Goal: Task Accomplishment & Management: Manage account settings

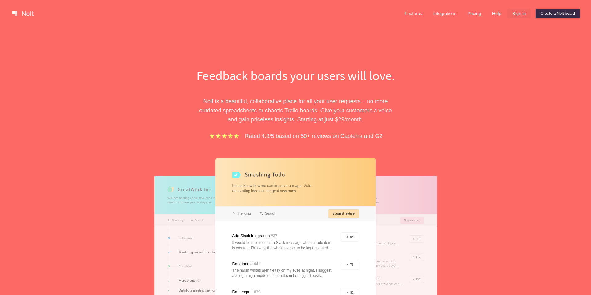
click at [524, 17] on link "Sign in" at bounding box center [518, 14] width 23 height 10
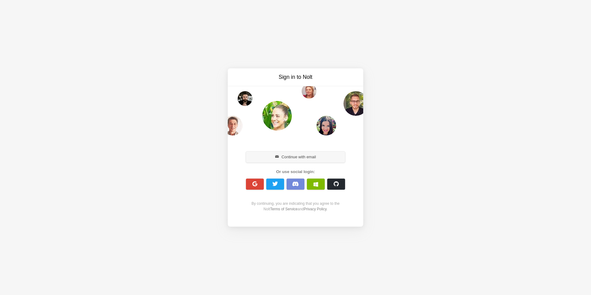
click at [283, 159] on button "Continue with email" at bounding box center [295, 156] width 99 height 11
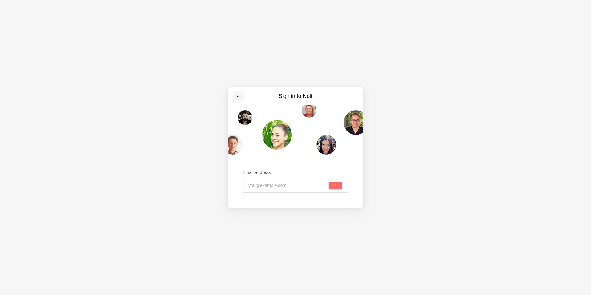
click at [239, 97] on span at bounding box center [238, 97] width 4 height 4
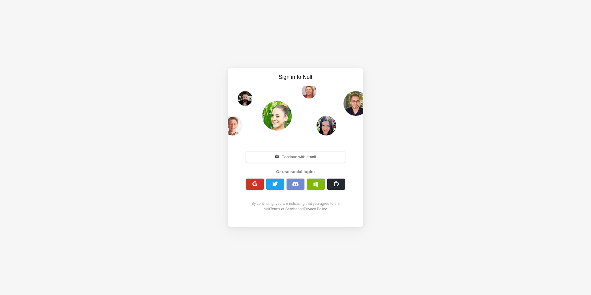
click at [248, 186] on button "button" at bounding box center [255, 184] width 18 height 11
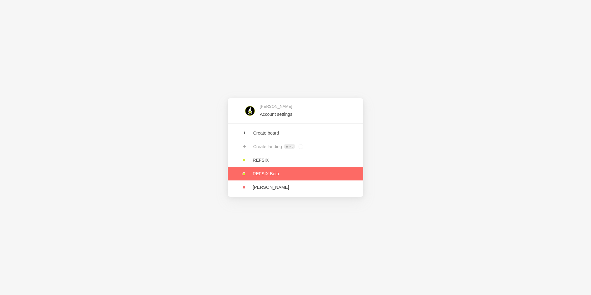
click at [271, 176] on link at bounding box center [295, 174] width 135 height 14
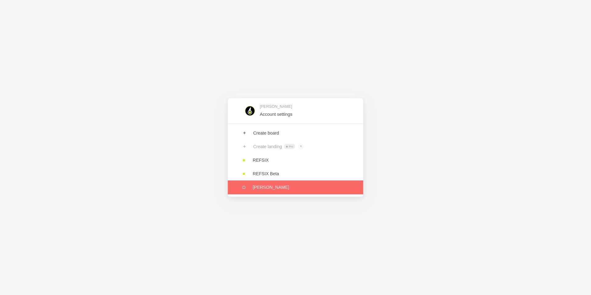
click at [276, 185] on link at bounding box center [295, 187] width 135 height 14
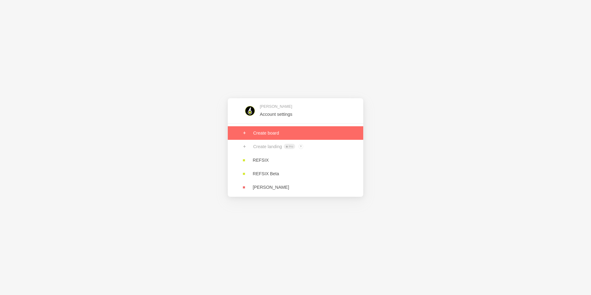
click at [272, 134] on link at bounding box center [295, 133] width 135 height 14
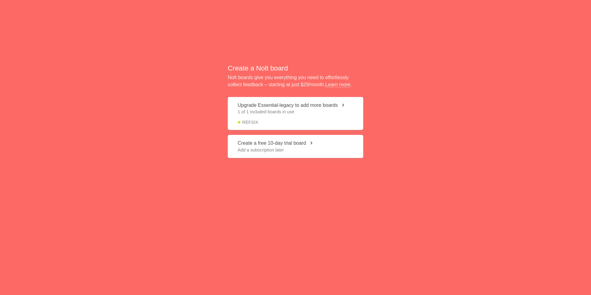
click at [321, 105] on button "Upgrade Essential-legacy to add more boards 1 of 1 included boards in use REFSIX" at bounding box center [295, 113] width 135 height 33
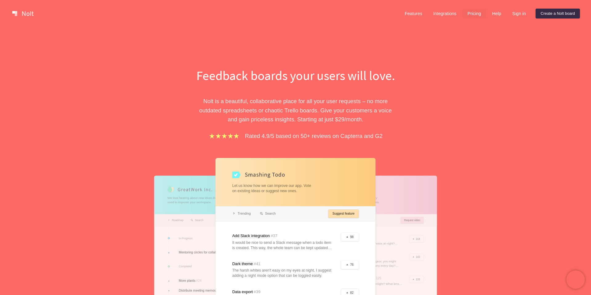
click at [478, 14] on link "Pricing" at bounding box center [474, 14] width 23 height 10
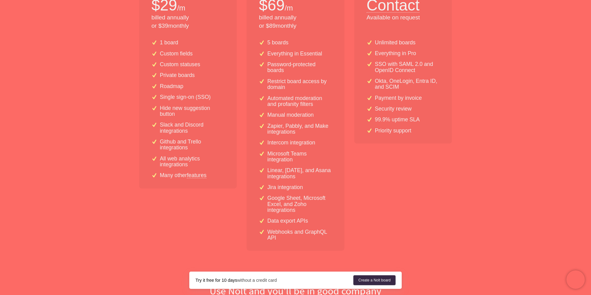
scroll to position [141, 0]
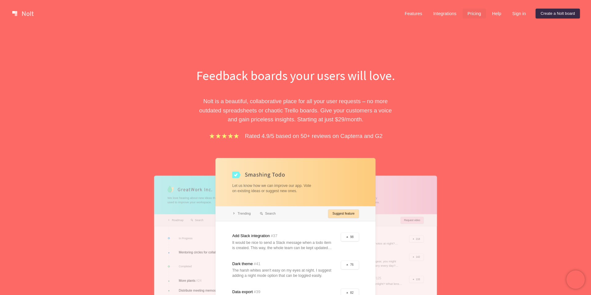
click at [474, 13] on link "Pricing" at bounding box center [474, 14] width 23 height 10
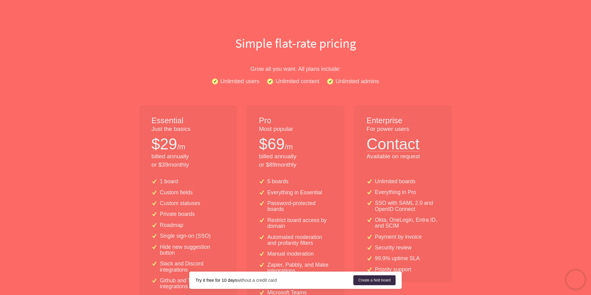
scroll to position [44, 0]
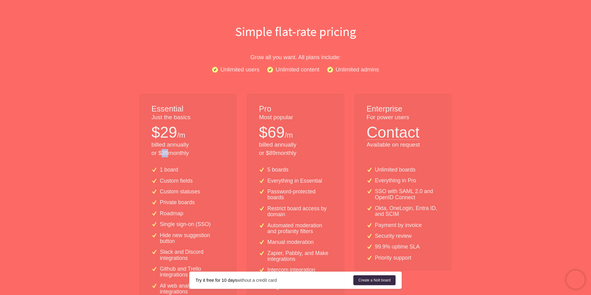
drag, startPoint x: 169, startPoint y: 153, endPoint x: 162, endPoint y: 153, distance: 6.5
click at [162, 153] on p "billed annually or $ 39 monthly" at bounding box center [187, 149] width 73 height 17
click at [195, 159] on div "Essential Just the basics $ 29 /m billed annually or $ 39 monthly" at bounding box center [188, 128] width 98 height 68
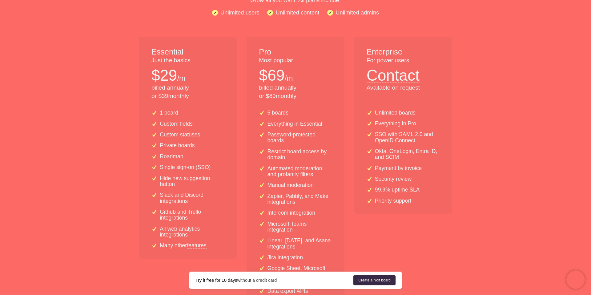
scroll to position [0, 0]
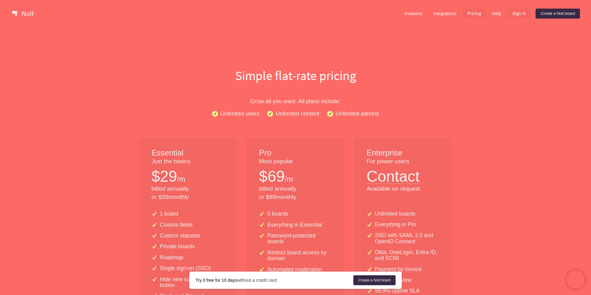
click at [516, 16] on link "Sign in" at bounding box center [518, 14] width 23 height 10
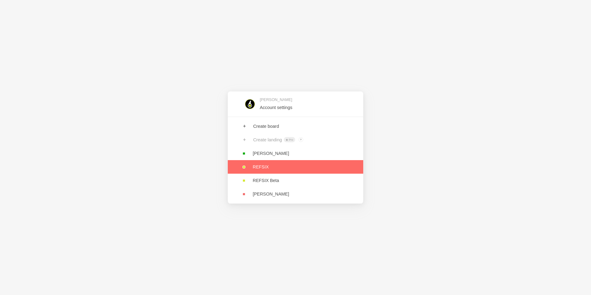
click at [263, 170] on link at bounding box center [295, 167] width 135 height 14
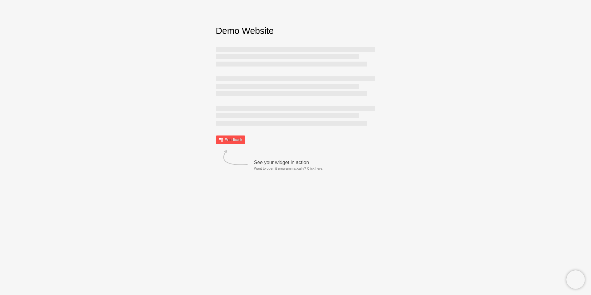
click at [229, 137] on link "Feedback" at bounding box center [231, 139] width 30 height 9
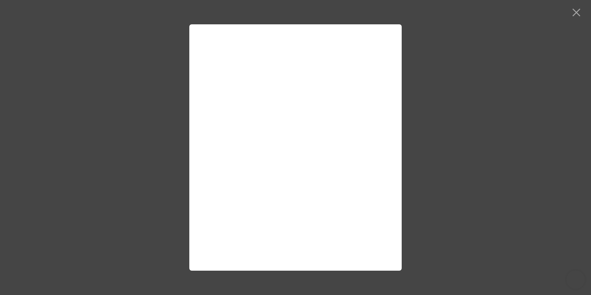
click at [574, 7] on div at bounding box center [295, 147] width 591 height 295
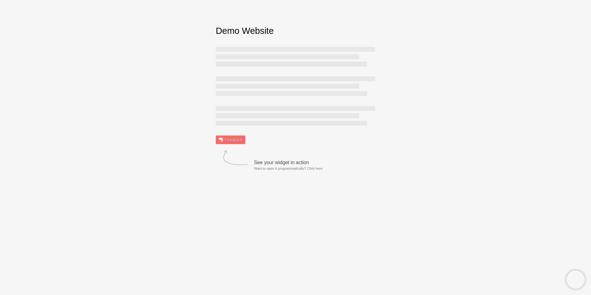
click at [551, 20] on html "Sorry, we don't support your browser. Install a modern browser Demo Website Fee…" at bounding box center [295, 84] width 591 height 169
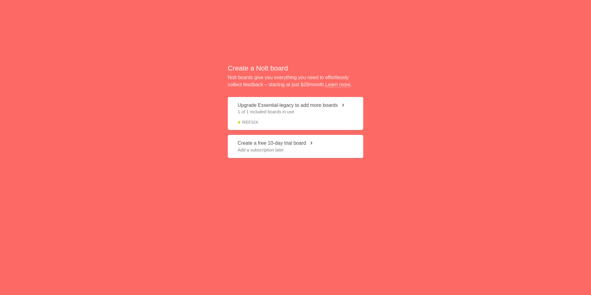
click at [279, 147] on span "Add a subscription later" at bounding box center [296, 150] width 116 height 6
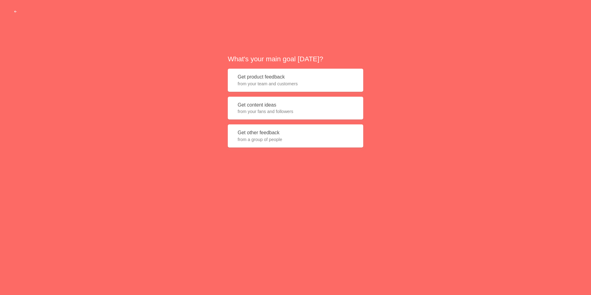
click at [276, 83] on span "from your team and customers" at bounding box center [296, 84] width 116 height 6
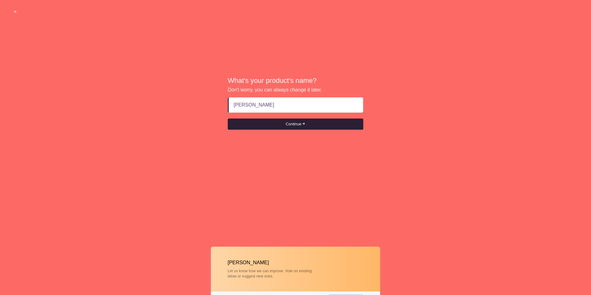
click at [273, 126] on button "Continue" at bounding box center [295, 124] width 135 height 11
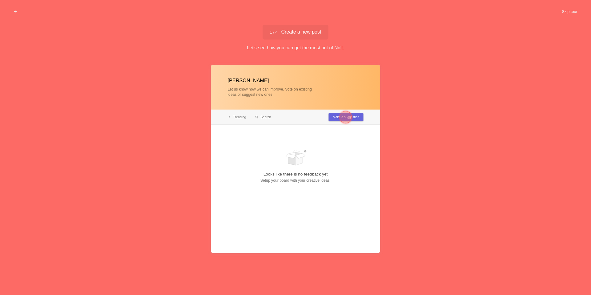
type input "[PERSON_NAME]"
click at [408, 67] on div "Scorza Let us know how we can improve. Vote on existing ideas or suggest new on…" at bounding box center [295, 175] width 591 height 229
click at [574, 9] on button "Skip tour" at bounding box center [569, 11] width 30 height 11
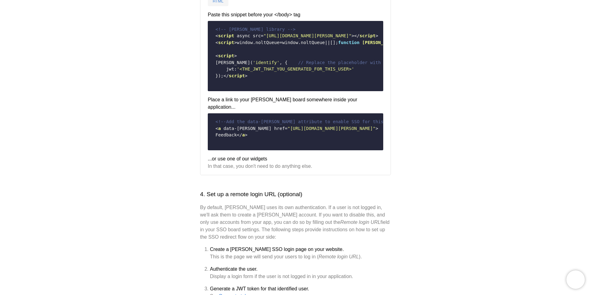
scroll to position [408, 0]
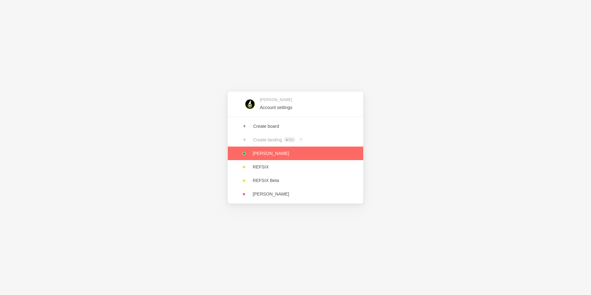
click at [270, 155] on link at bounding box center [295, 154] width 135 height 14
